Goal: Navigation & Orientation: Find specific page/section

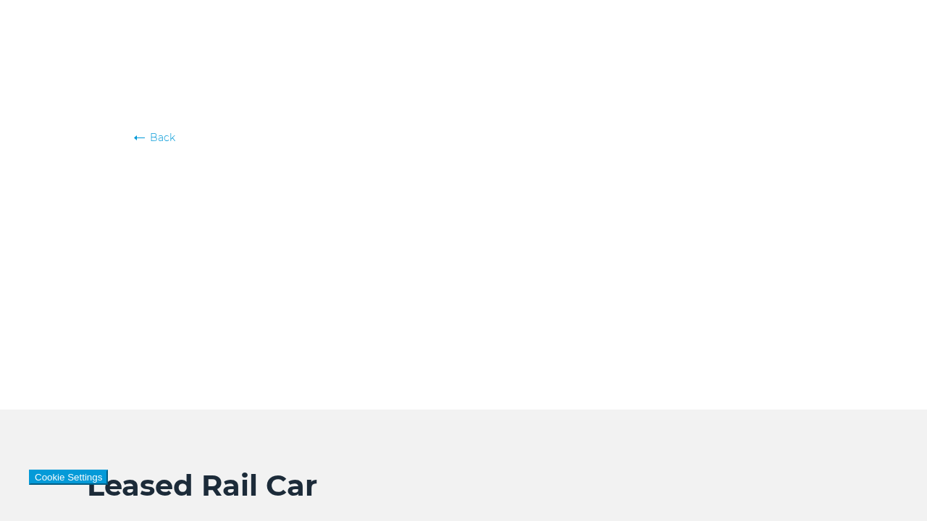
scroll to position [1462, 0]
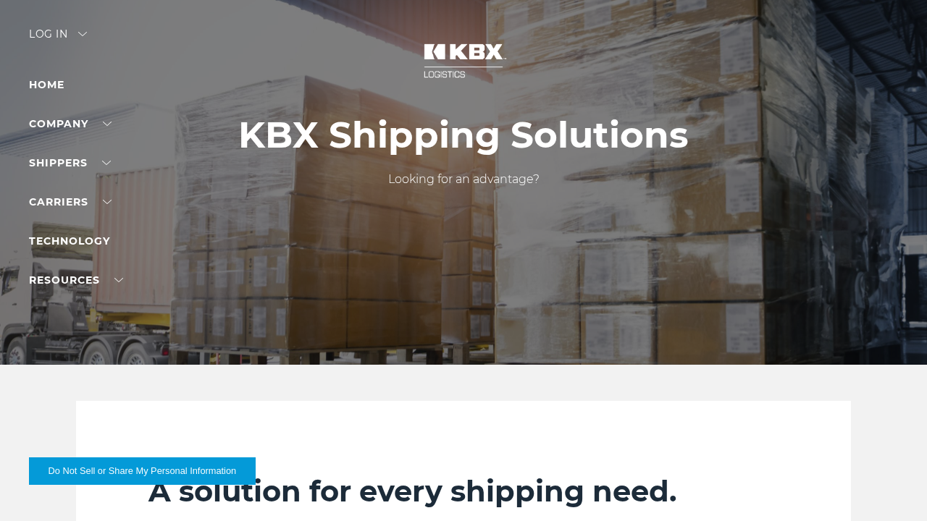
scroll to position [1346, 0]
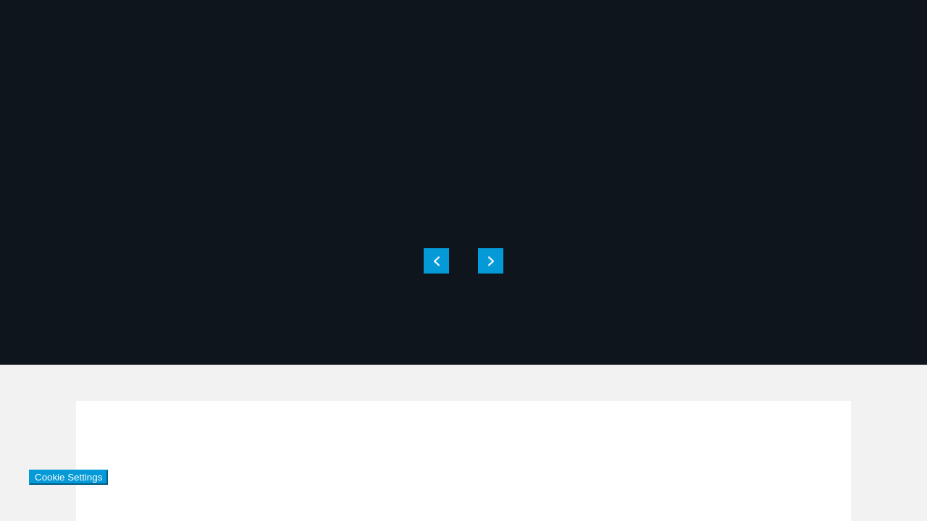
scroll to position [1346, 0]
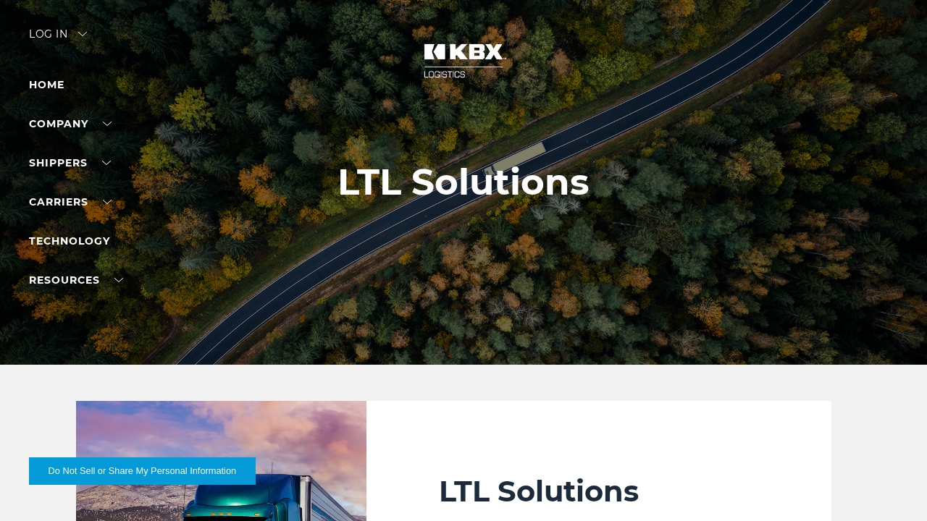
scroll to position [1635, 0]
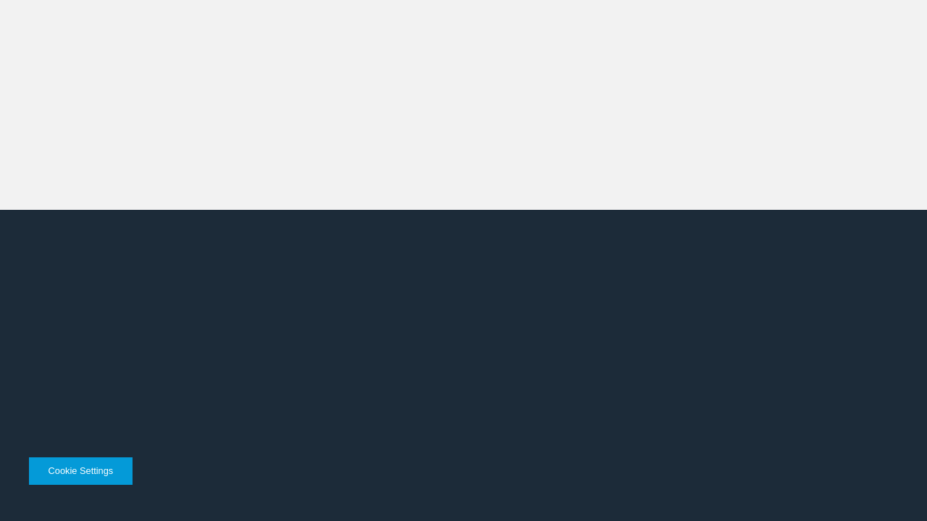
scroll to position [1635, 0]
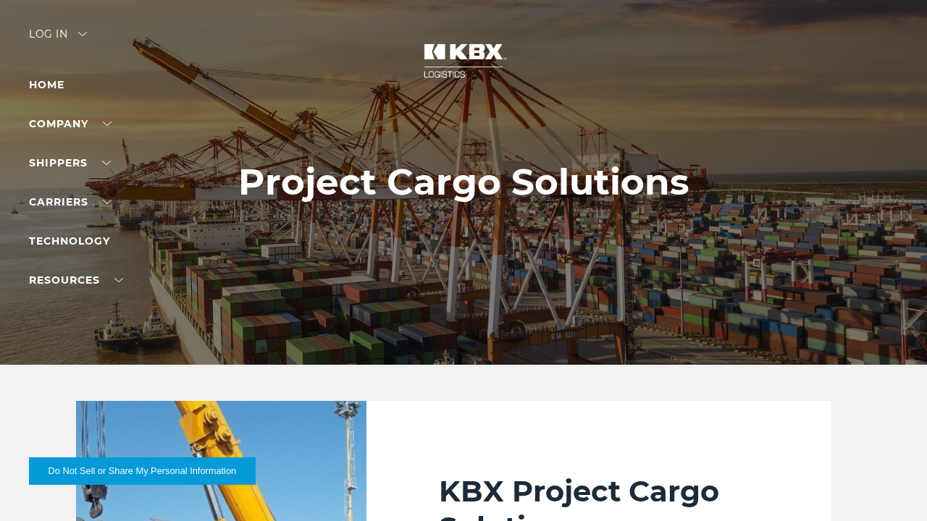
scroll to position [2331, 0]
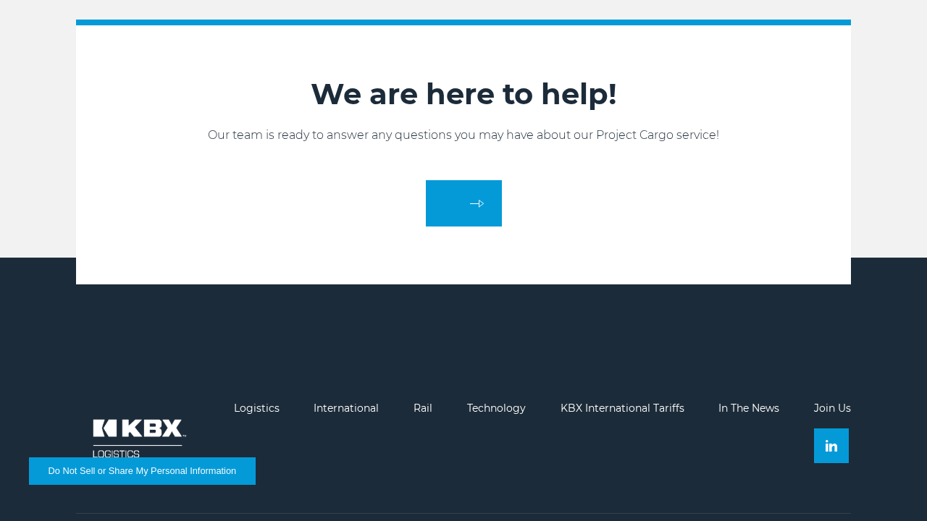
scroll to position [2301, 0]
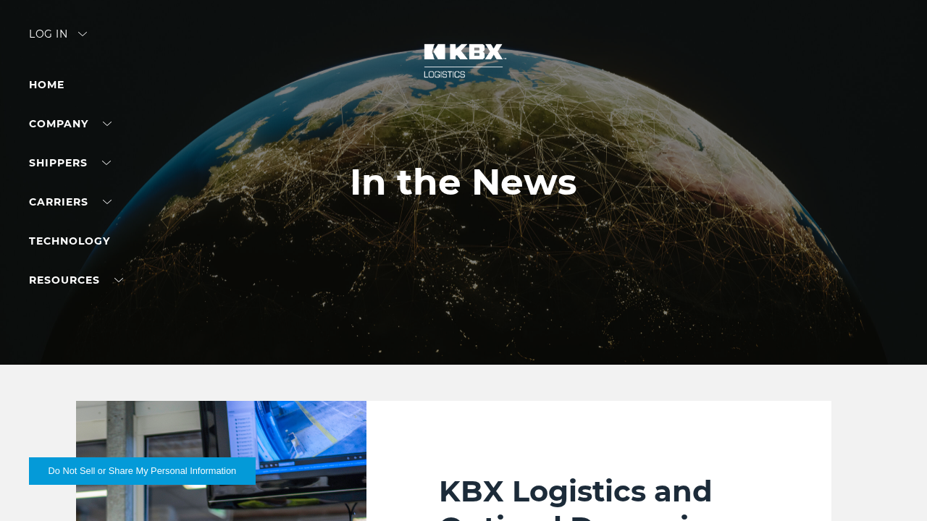
scroll to position [1870, 0]
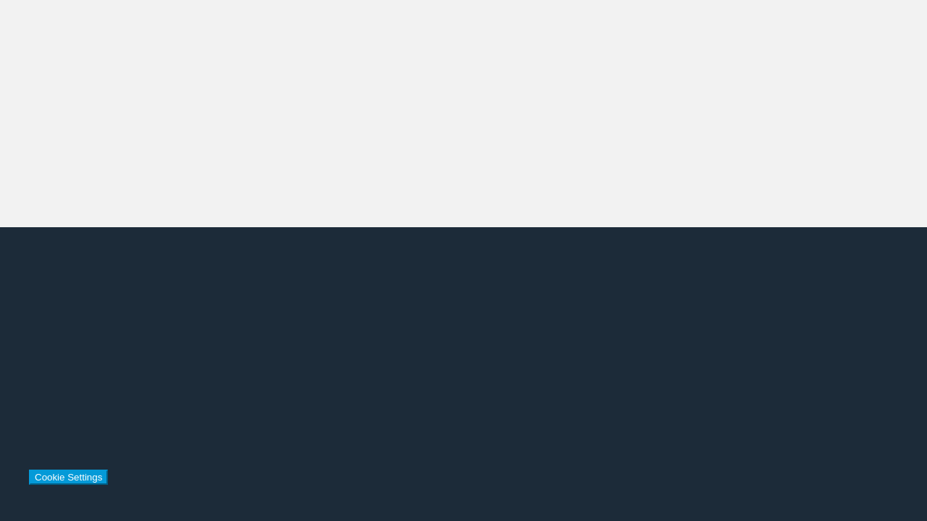
scroll to position [1870, 0]
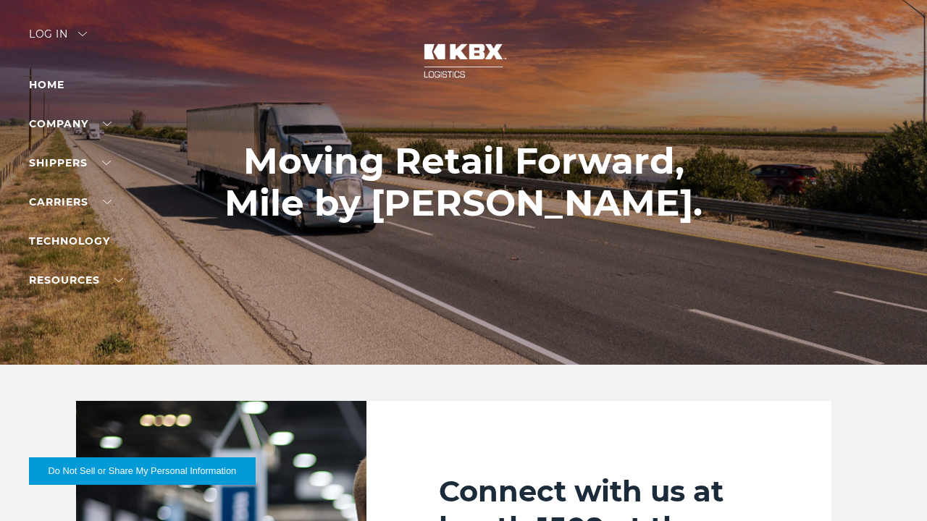
scroll to position [2538, 0]
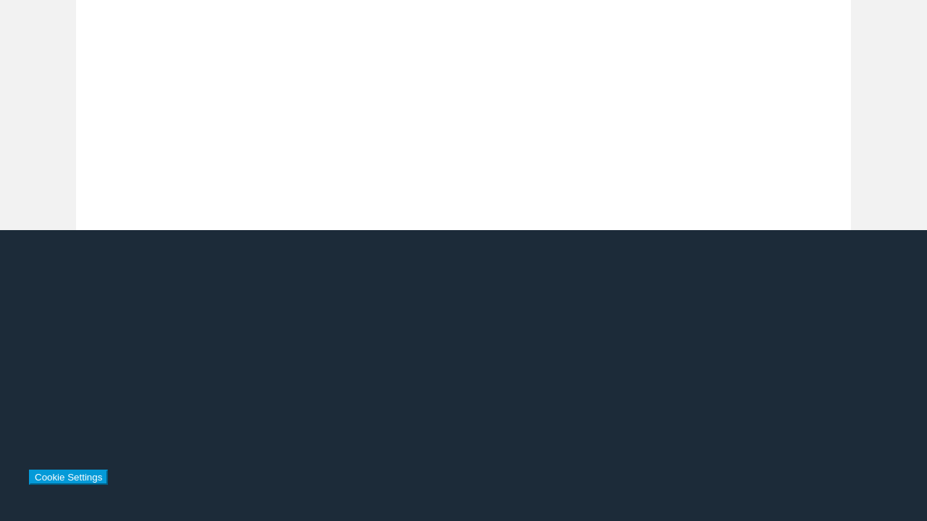
scroll to position [2538, 0]
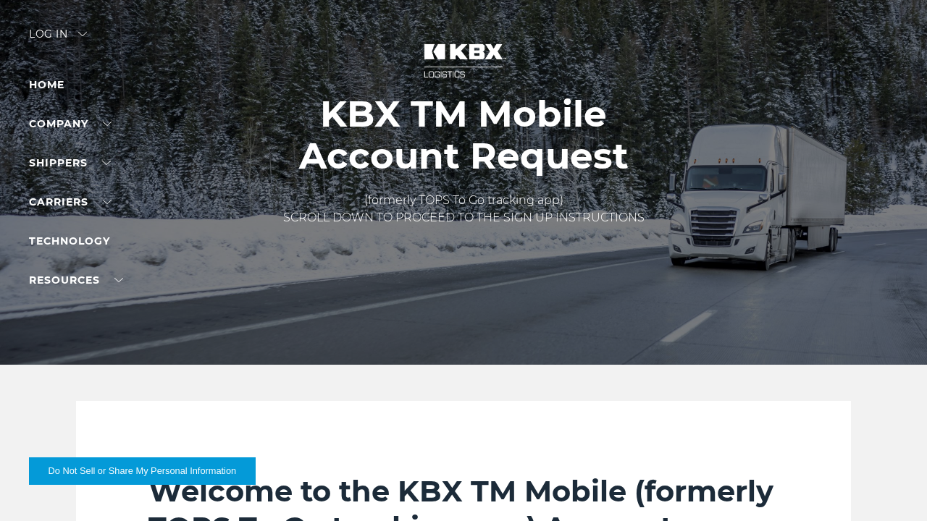
scroll to position [3575, 0]
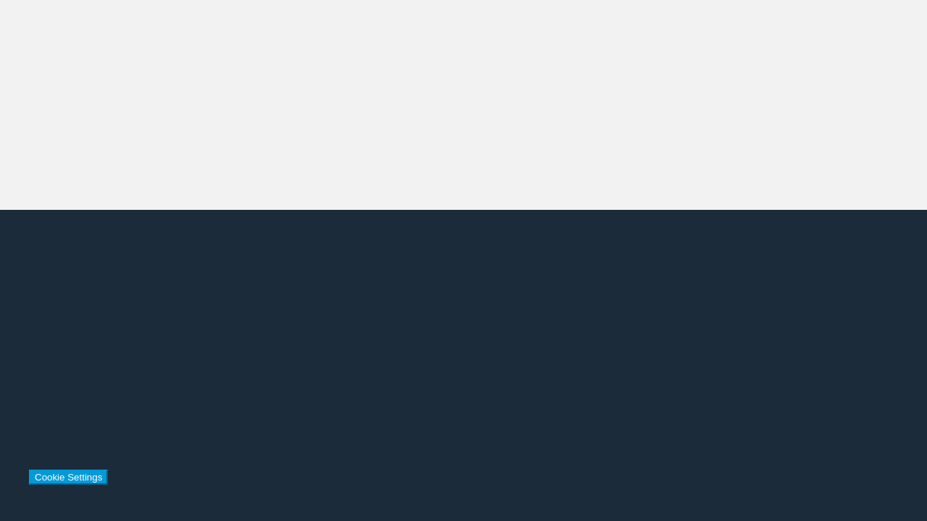
scroll to position [3575, 0]
